Goal: Information Seeking & Learning: Learn about a topic

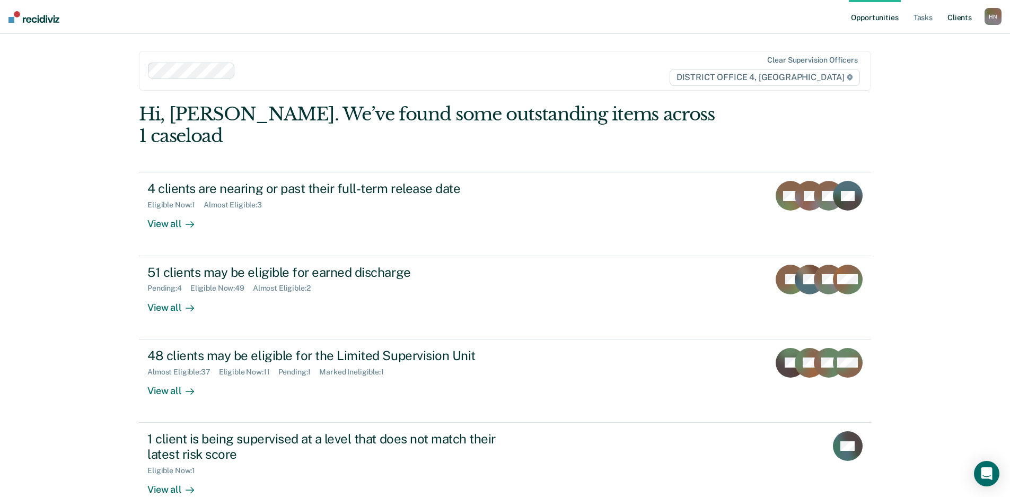
click at [952, 19] on link "Client s" at bounding box center [959, 17] width 29 height 34
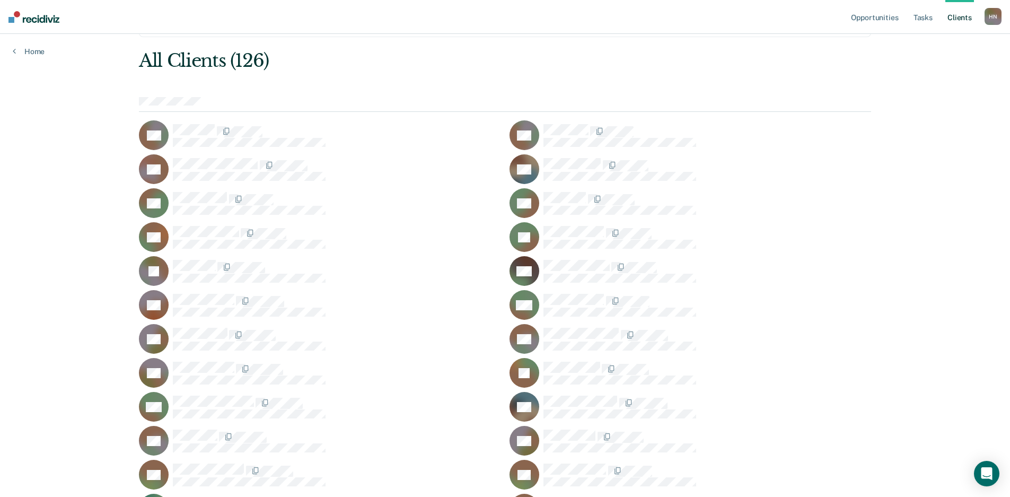
scroll to position [53, 0]
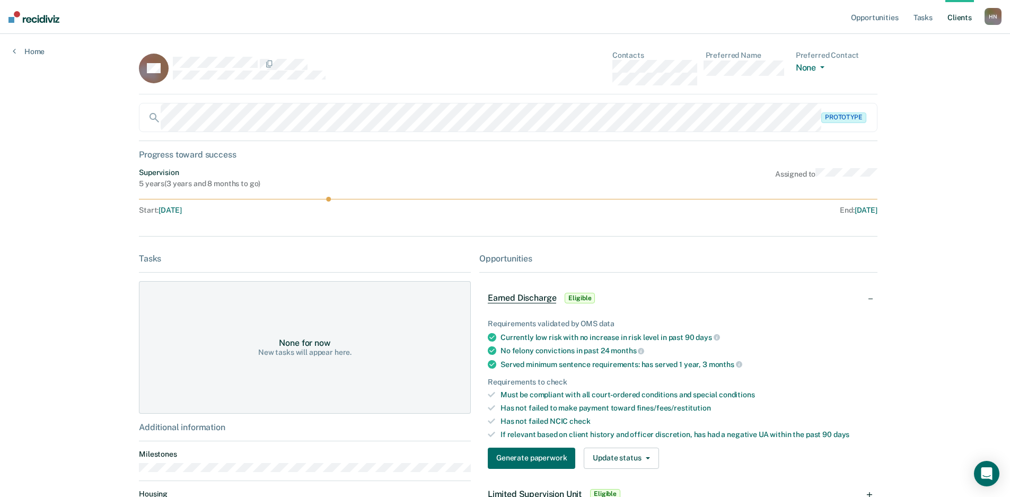
click at [59, 161] on div "Opportunities Tasks Client s [PERSON_NAME] Profile How it works Log Out Home RA…" at bounding box center [505, 248] width 1010 height 497
click at [419, 31] on nav "Opportunities Tasks Client s [PERSON_NAME] Profile How it works Log Out" at bounding box center [505, 17] width 1010 height 34
click at [376, 38] on main "RA Contacts Preferred Name Preferred Contact None Call Text Email None Prototyp…" at bounding box center [504, 252] width 757 height 437
click at [631, 165] on div "RA Contacts Preferred Name Preferred Contact None Call Text Email None Prototyp…" at bounding box center [505, 327] width 732 height 552
click at [941, 287] on div "Opportunities Tasks Client s [PERSON_NAME] Profile How it works Log Out Home RA…" at bounding box center [505, 248] width 1010 height 497
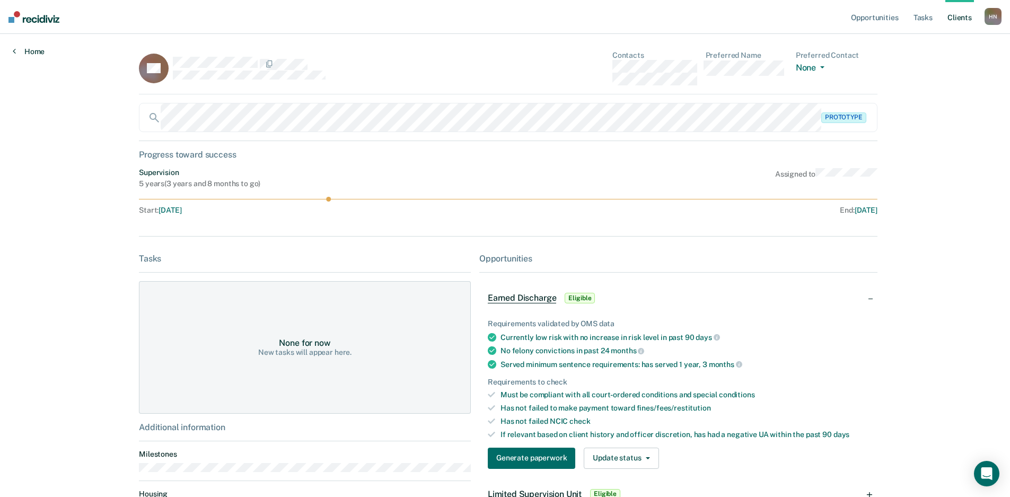
click at [27, 48] on link "Home" at bounding box center [29, 52] width 32 height 10
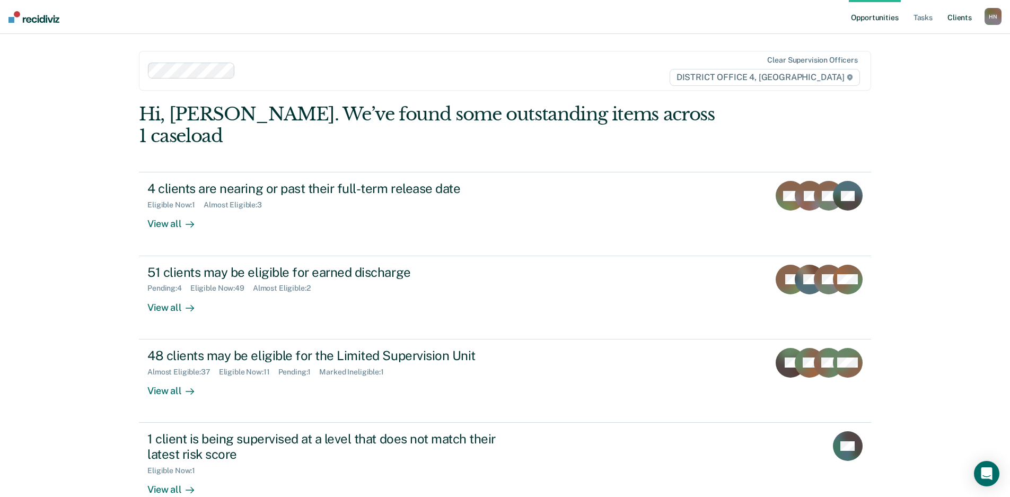
click at [950, 24] on link "Client s" at bounding box center [959, 17] width 29 height 34
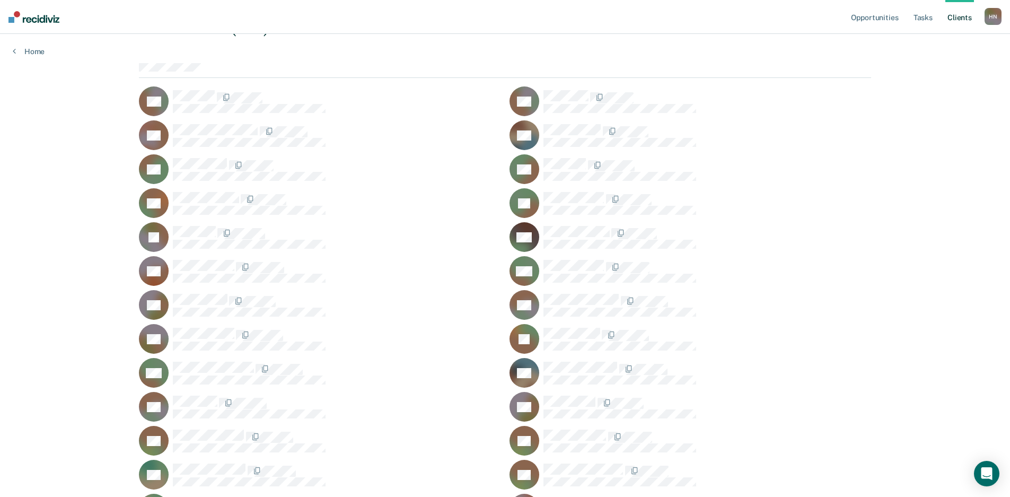
scroll to position [106, 0]
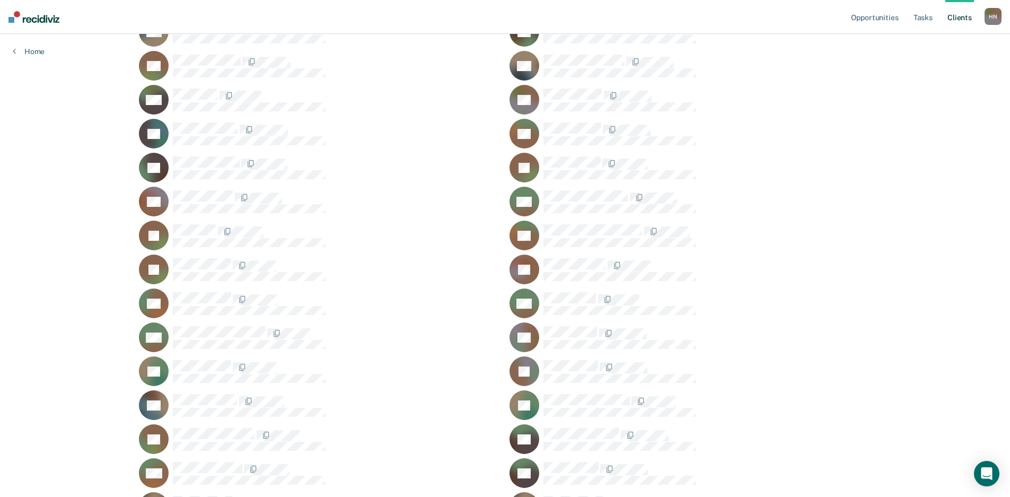
scroll to position [1809, 0]
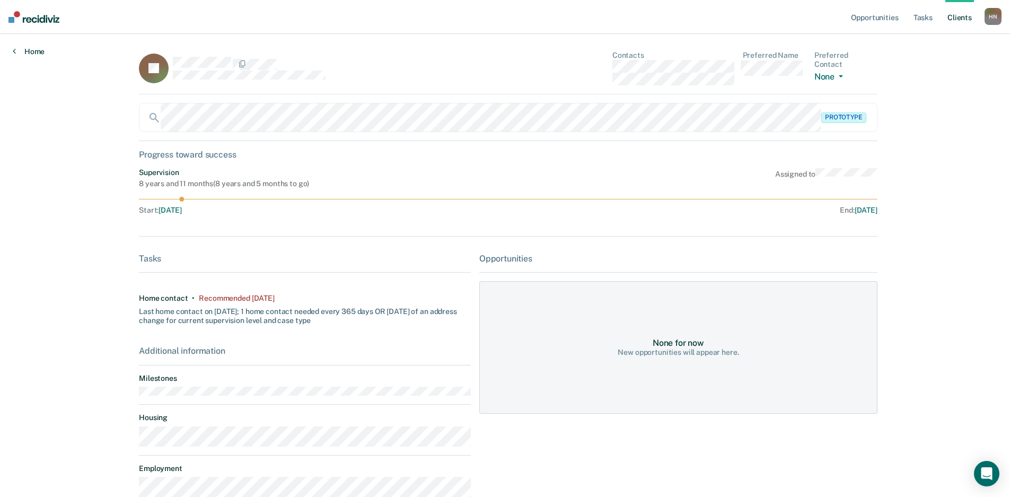
click at [37, 51] on link "Home" at bounding box center [29, 52] width 32 height 10
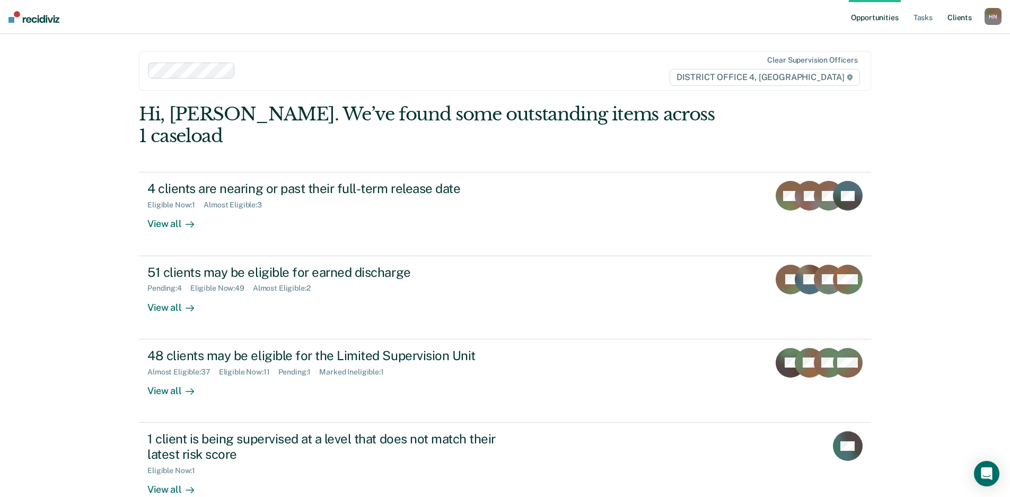
click at [958, 20] on link "Client s" at bounding box center [959, 17] width 29 height 34
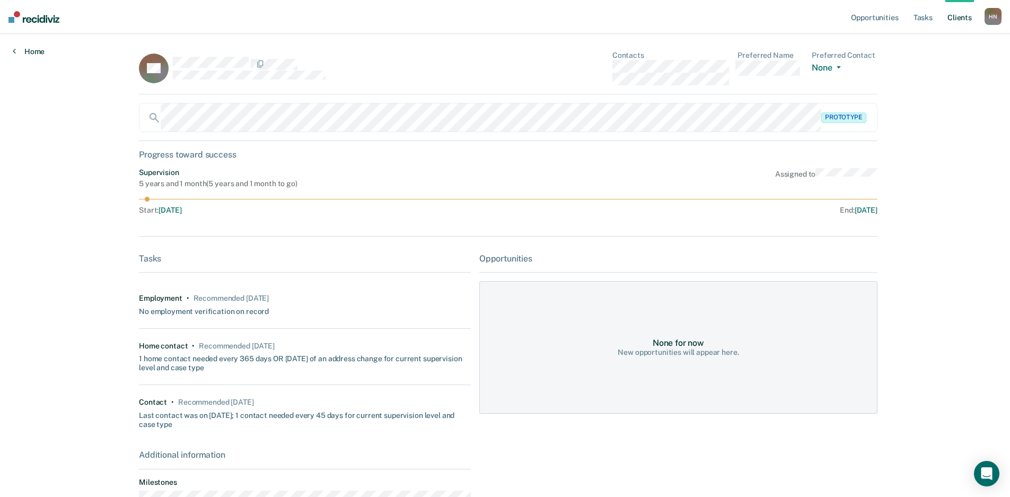
click at [33, 51] on link "Home" at bounding box center [29, 52] width 32 height 10
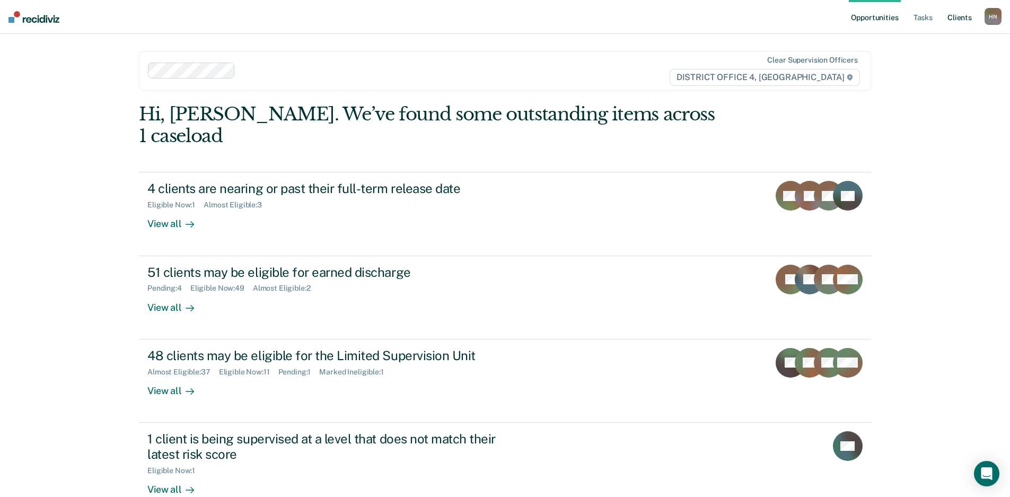
click at [965, 16] on link "Client s" at bounding box center [959, 17] width 29 height 34
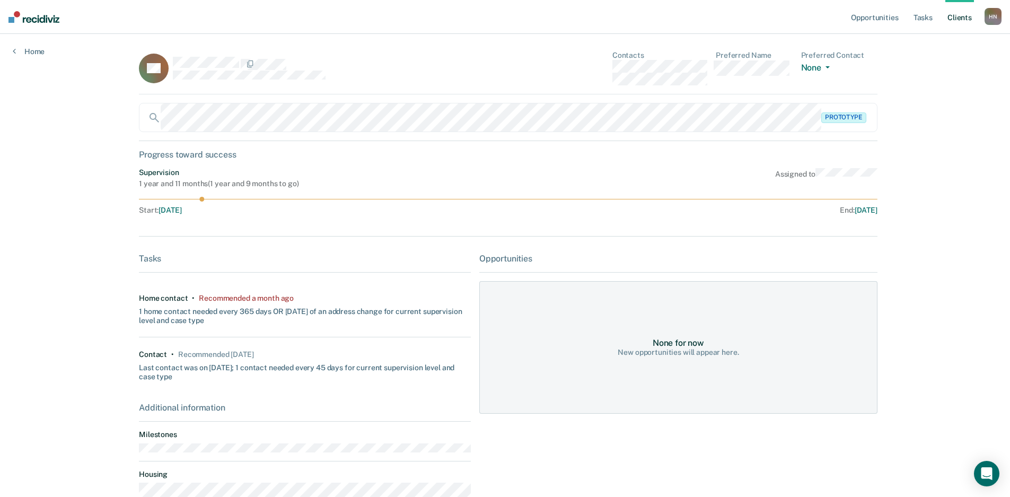
click at [953, 16] on link "Client s" at bounding box center [959, 17] width 29 height 34
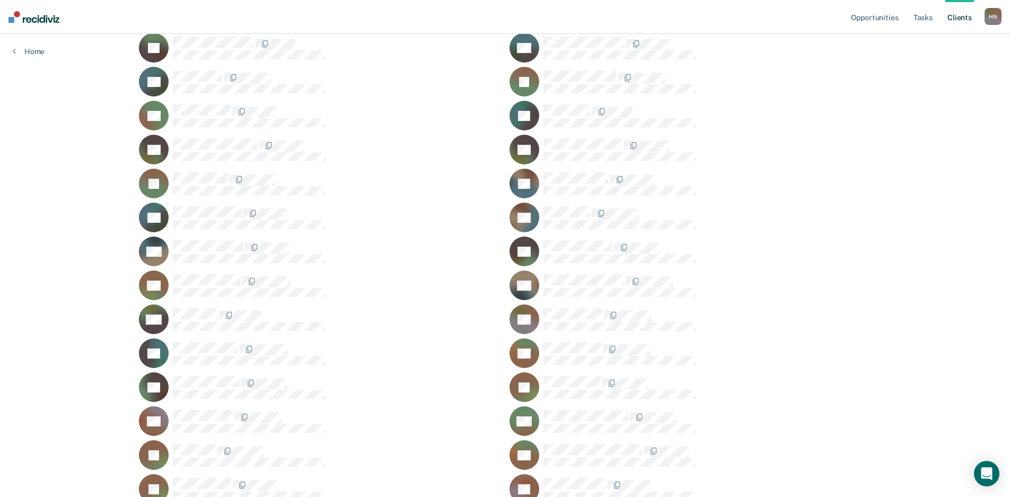
scroll to position [1590, 0]
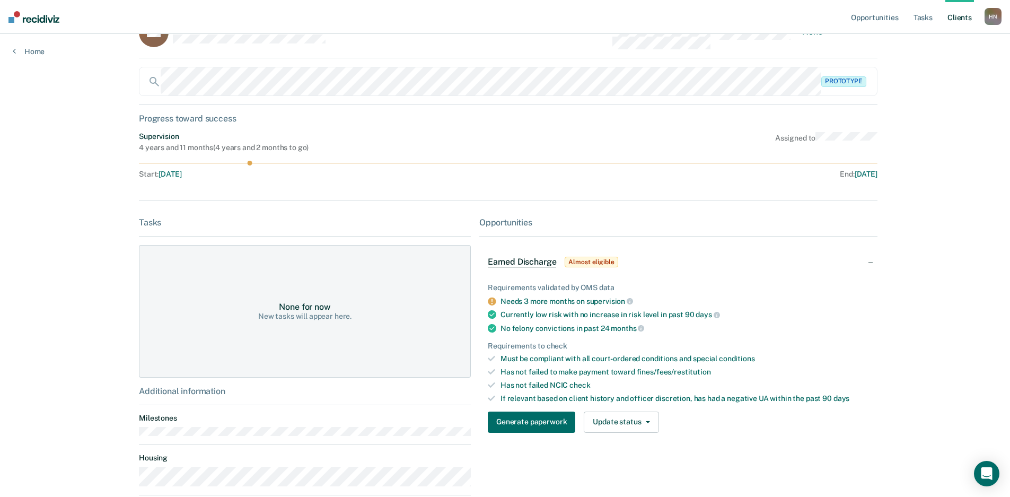
scroll to position [98, 0]
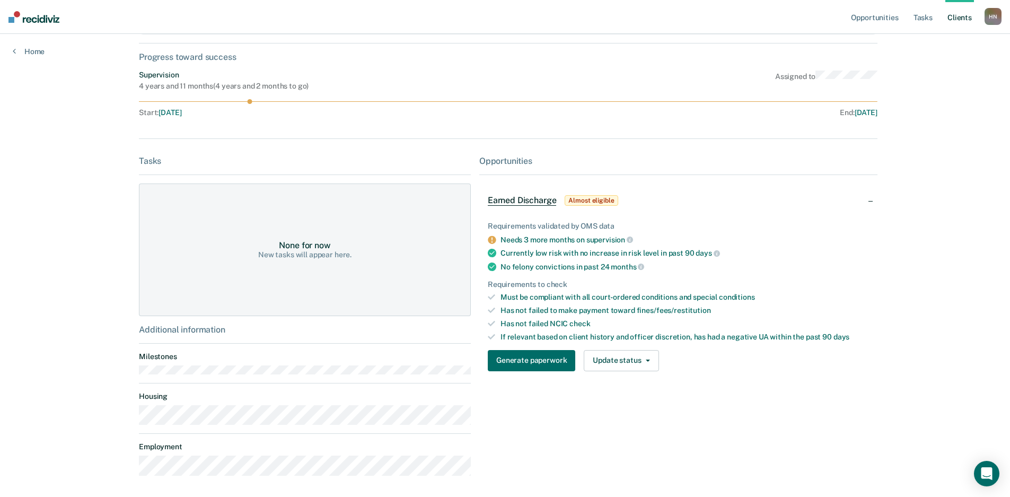
click at [960, 14] on link "Client s" at bounding box center [959, 17] width 29 height 34
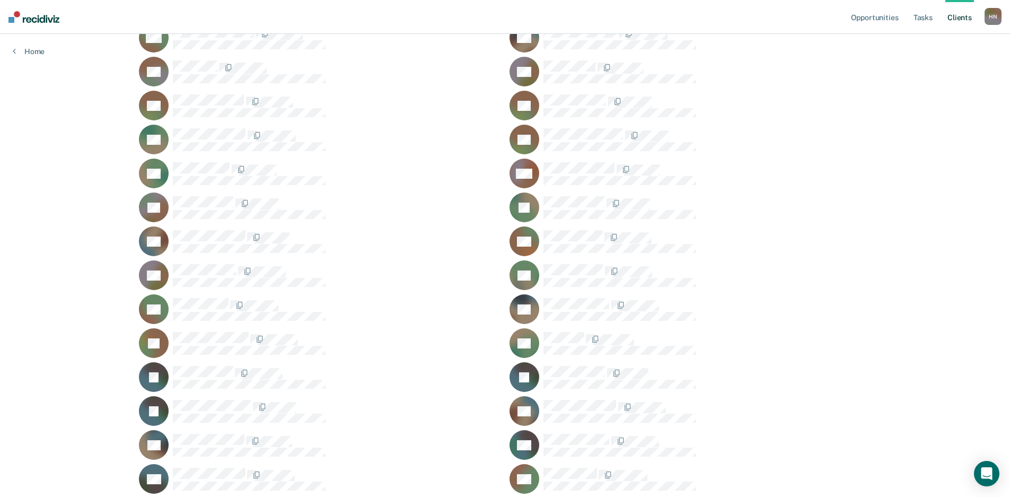
scroll to position [424, 0]
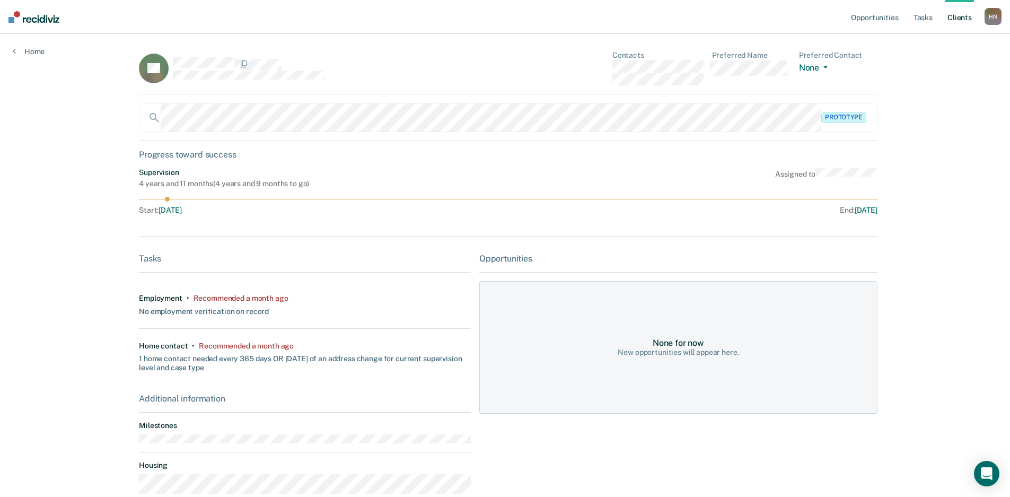
click at [966, 15] on link "Client s" at bounding box center [959, 17] width 29 height 34
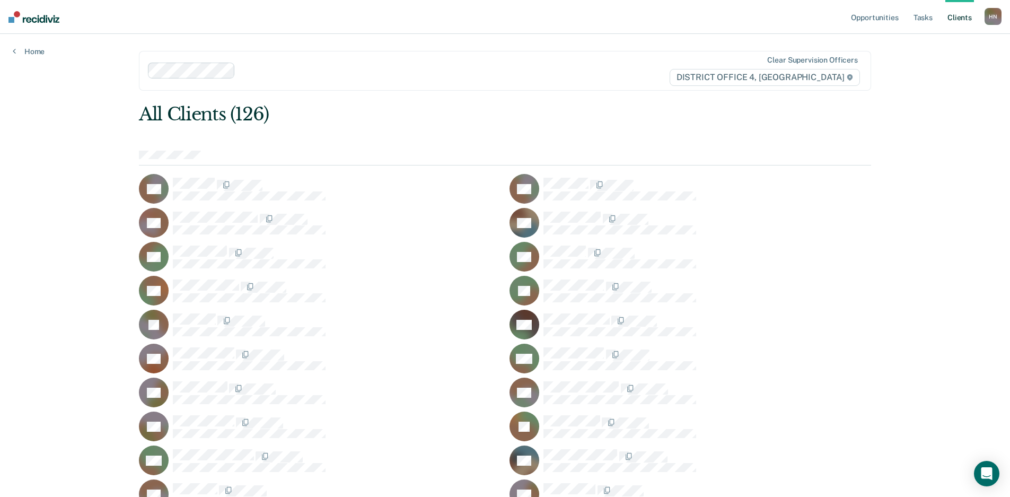
scroll to position [53, 0]
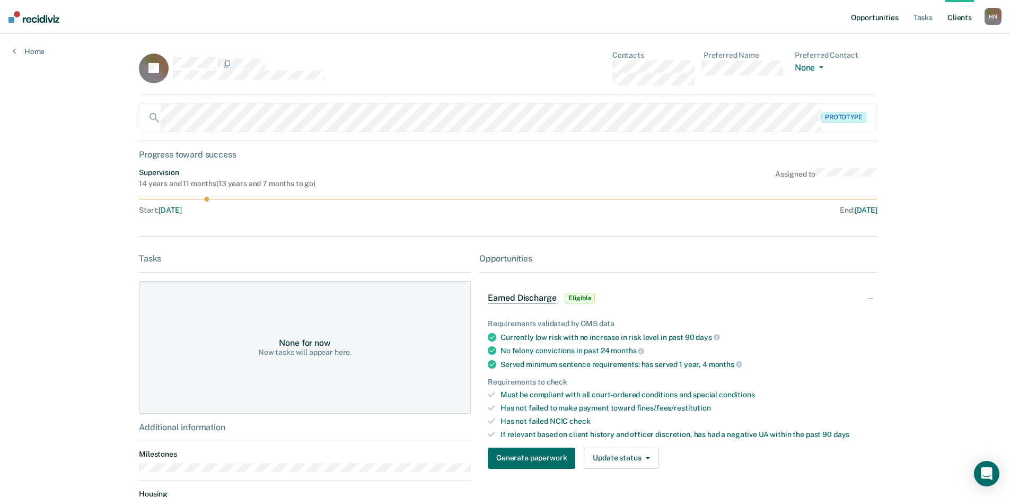
click at [887, 17] on link "Opportunities" at bounding box center [874, 17] width 51 height 34
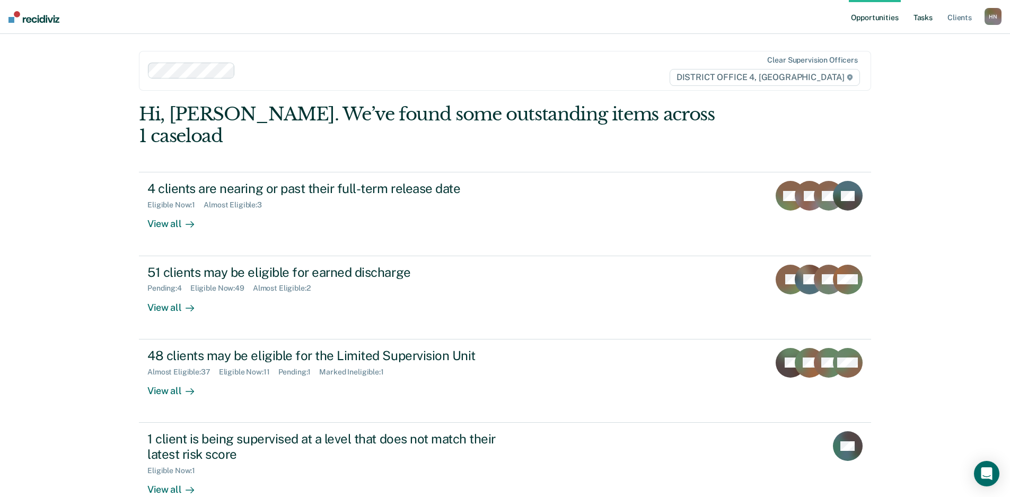
click at [928, 15] on link "Tasks" at bounding box center [922, 17] width 23 height 34
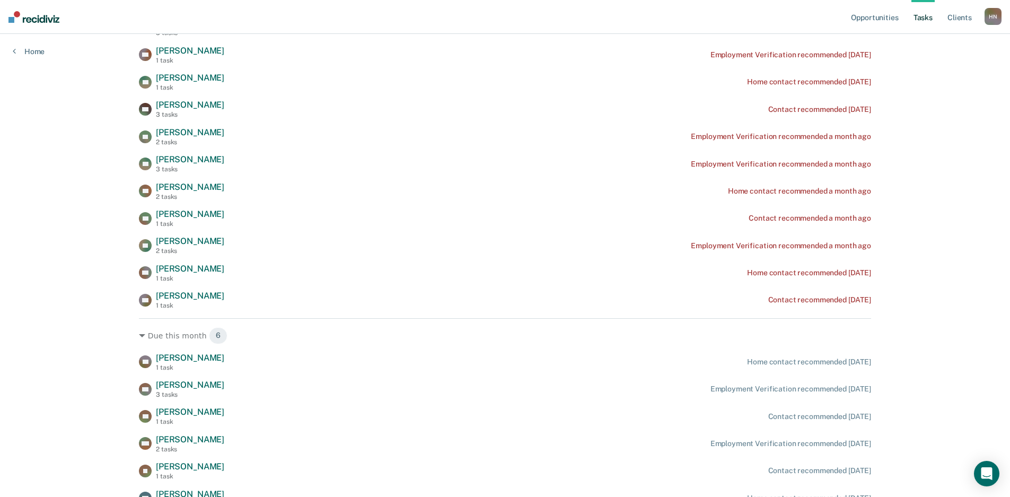
scroll to position [1197, 0]
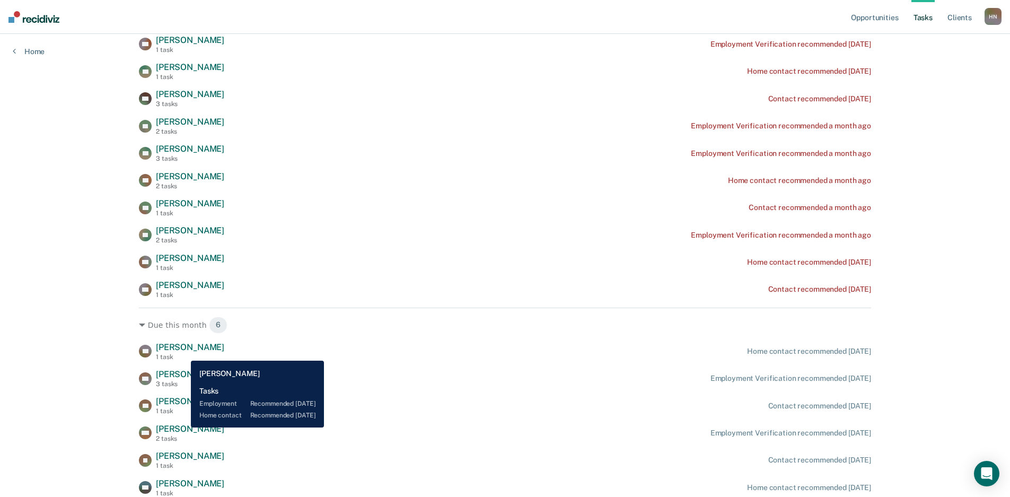
click at [183, 427] on span "[PERSON_NAME]" at bounding box center [190, 429] width 68 height 10
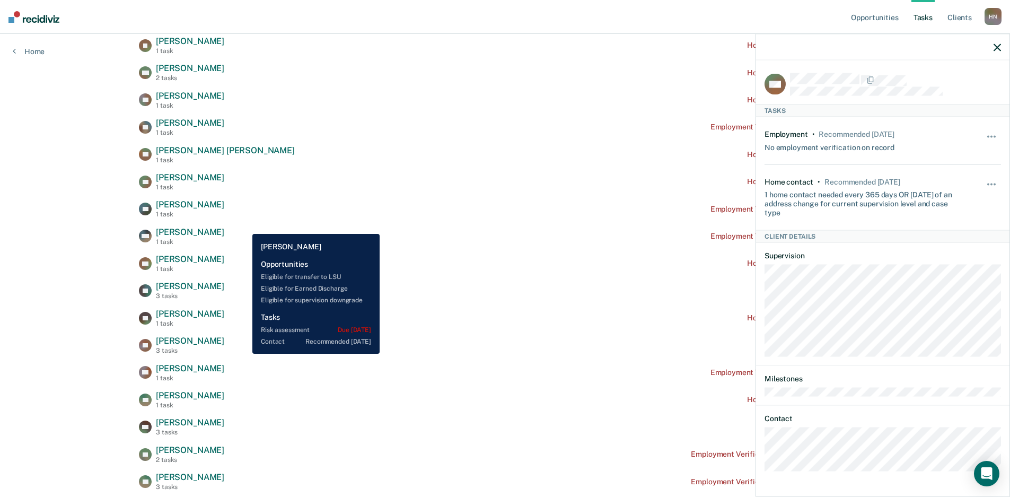
scroll to position [879, 0]
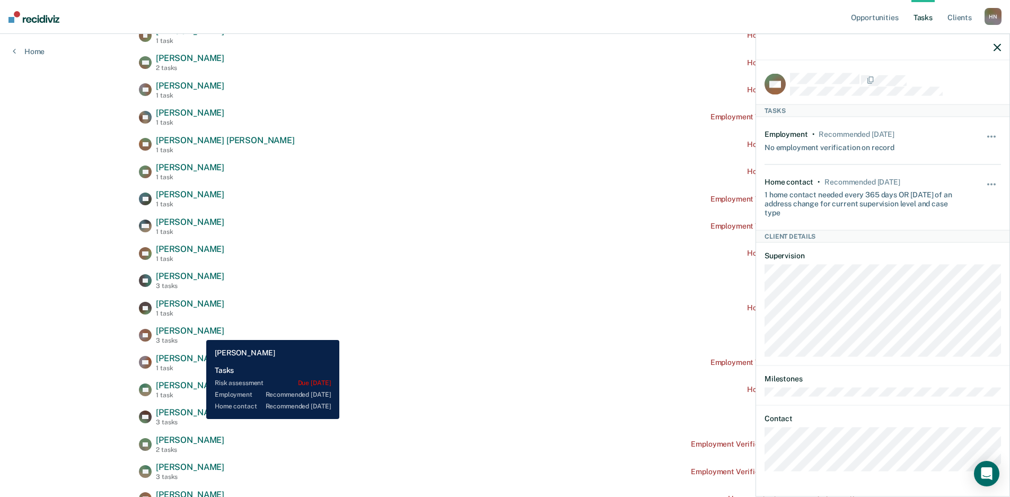
click at [198, 332] on span "[PERSON_NAME]" at bounding box center [190, 330] width 68 height 10
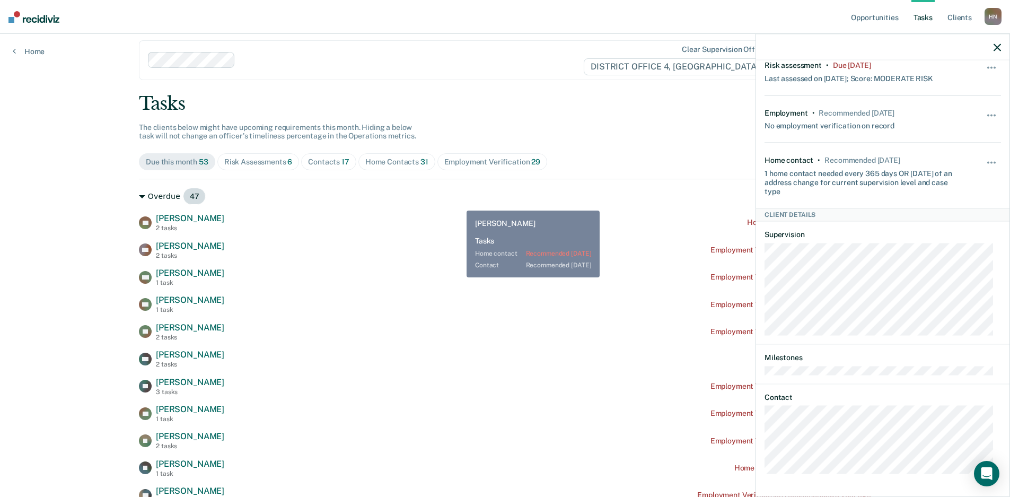
scroll to position [0, 0]
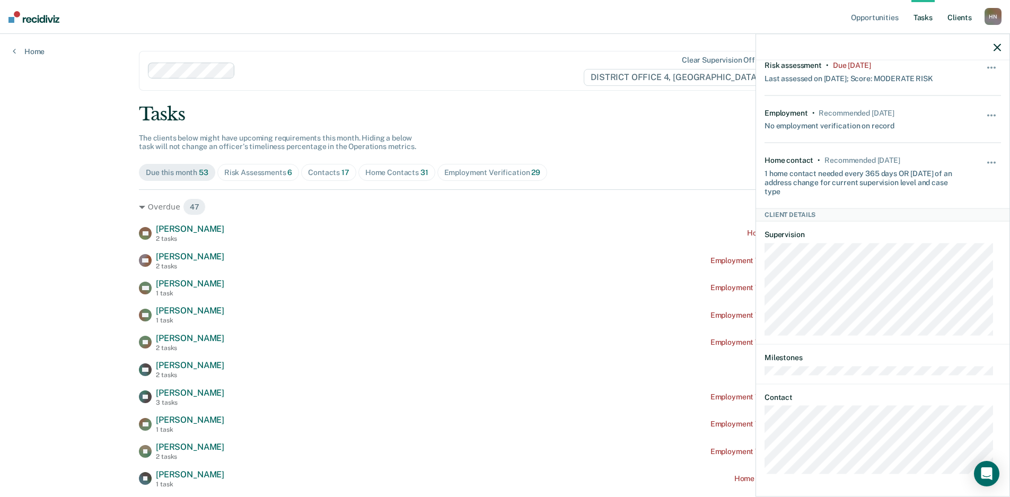
click at [964, 19] on link "Client s" at bounding box center [959, 17] width 29 height 34
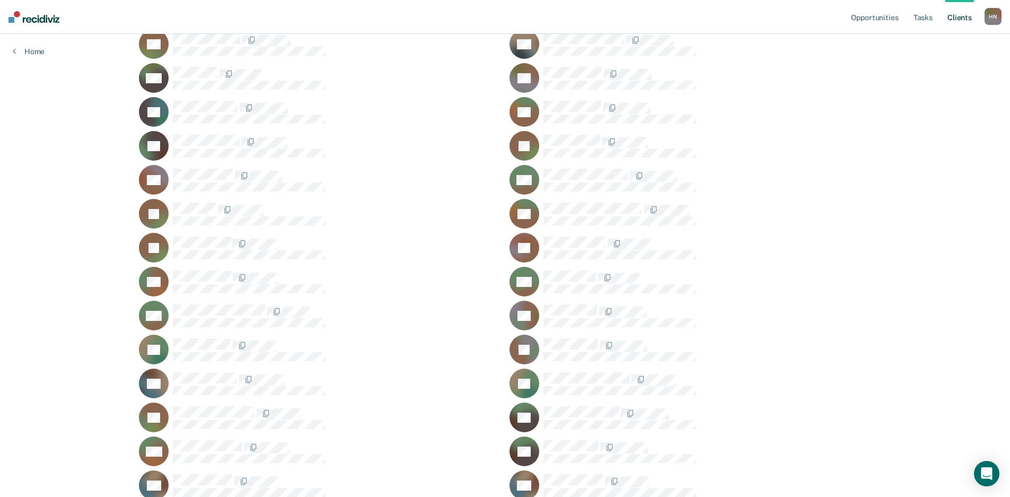
scroll to position [1809, 0]
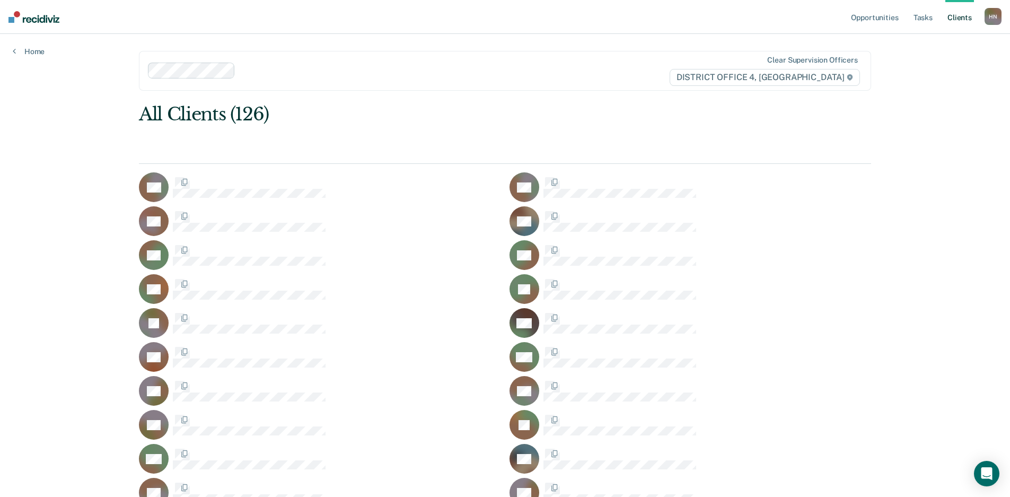
scroll to position [1809, 0]
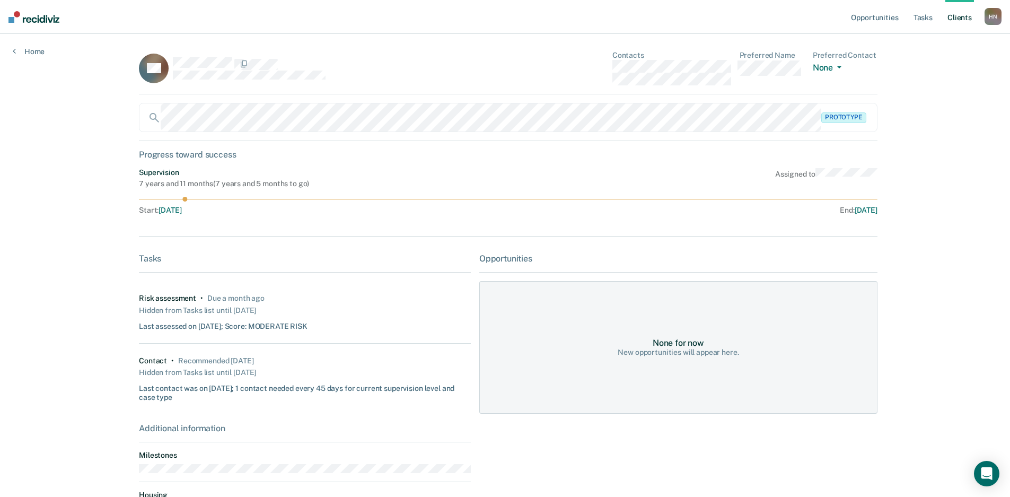
click at [963, 18] on link "Client s" at bounding box center [959, 17] width 29 height 34
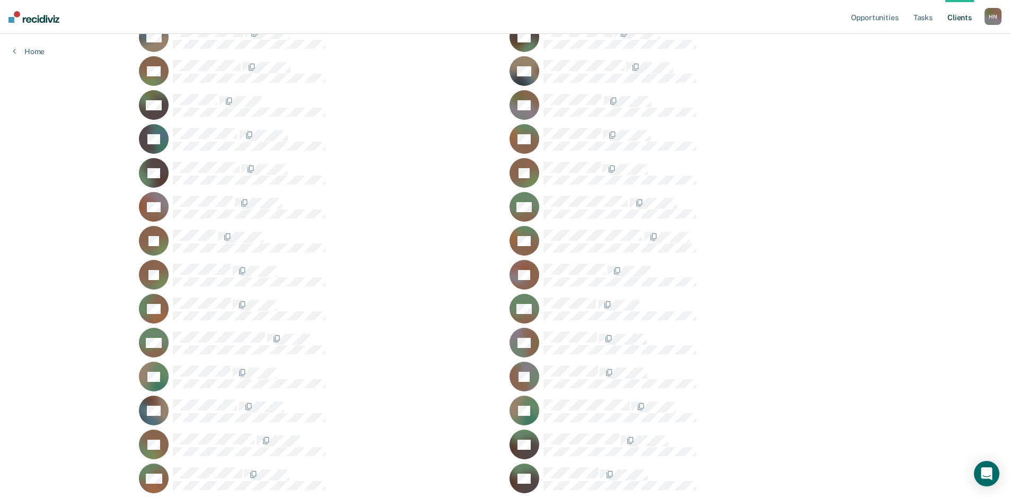
scroll to position [1809, 0]
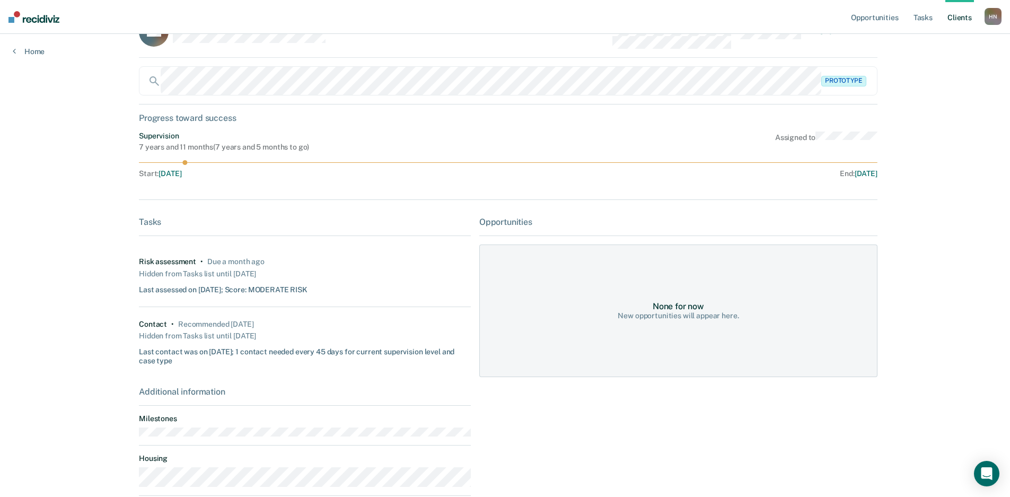
scroll to position [107, 0]
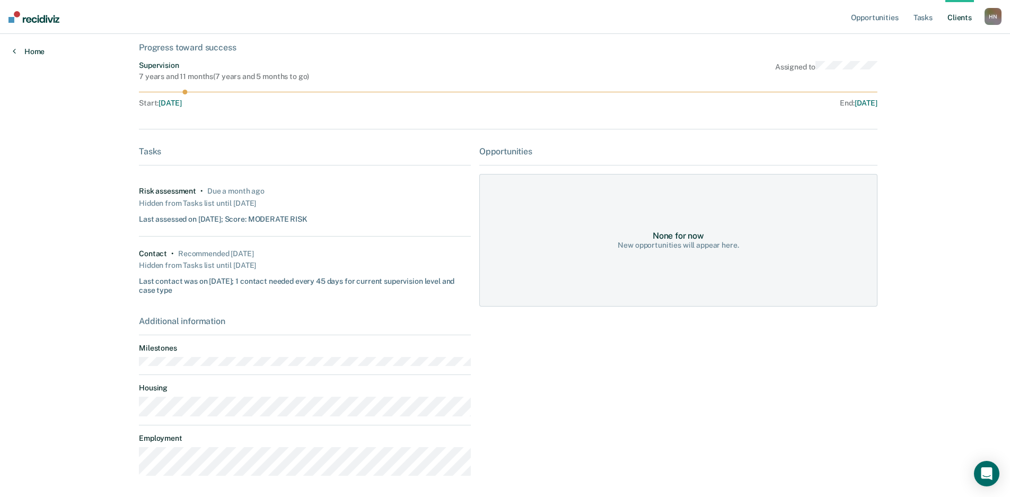
click at [14, 51] on icon at bounding box center [14, 51] width 3 height 8
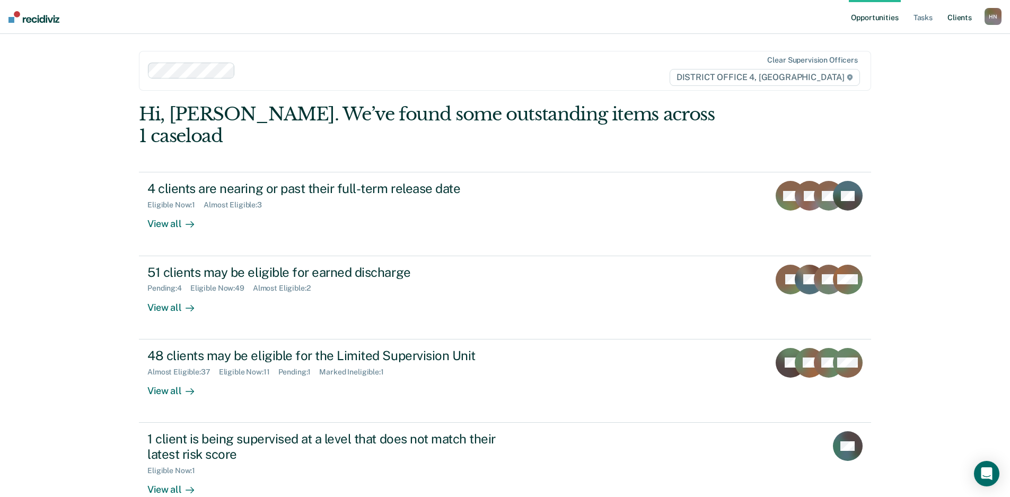
click at [958, 21] on link "Client s" at bounding box center [959, 17] width 29 height 34
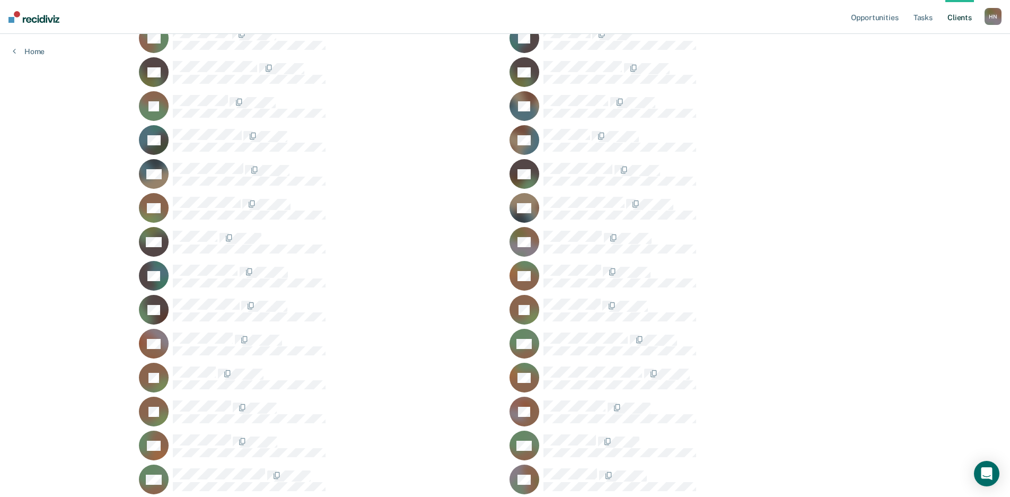
scroll to position [1809, 0]
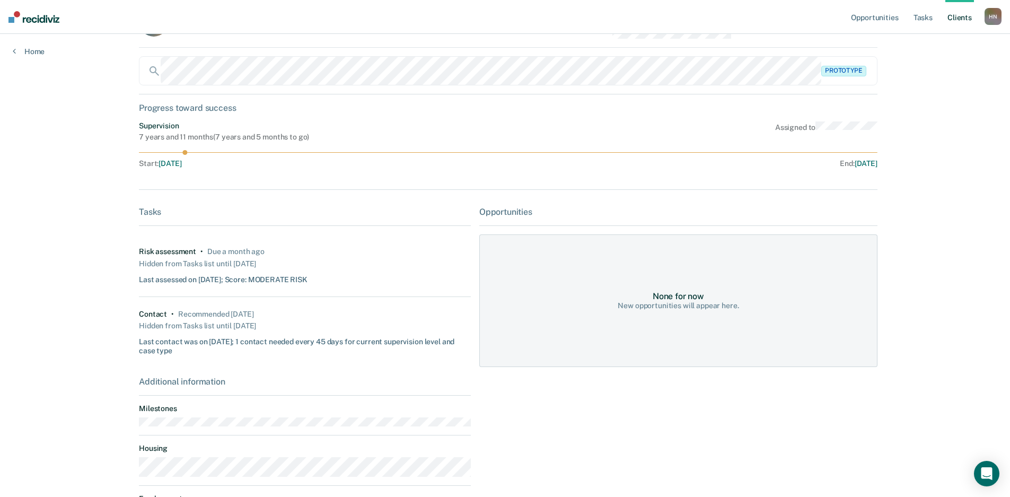
scroll to position [107, 0]
